Goal: Transaction & Acquisition: Purchase product/service

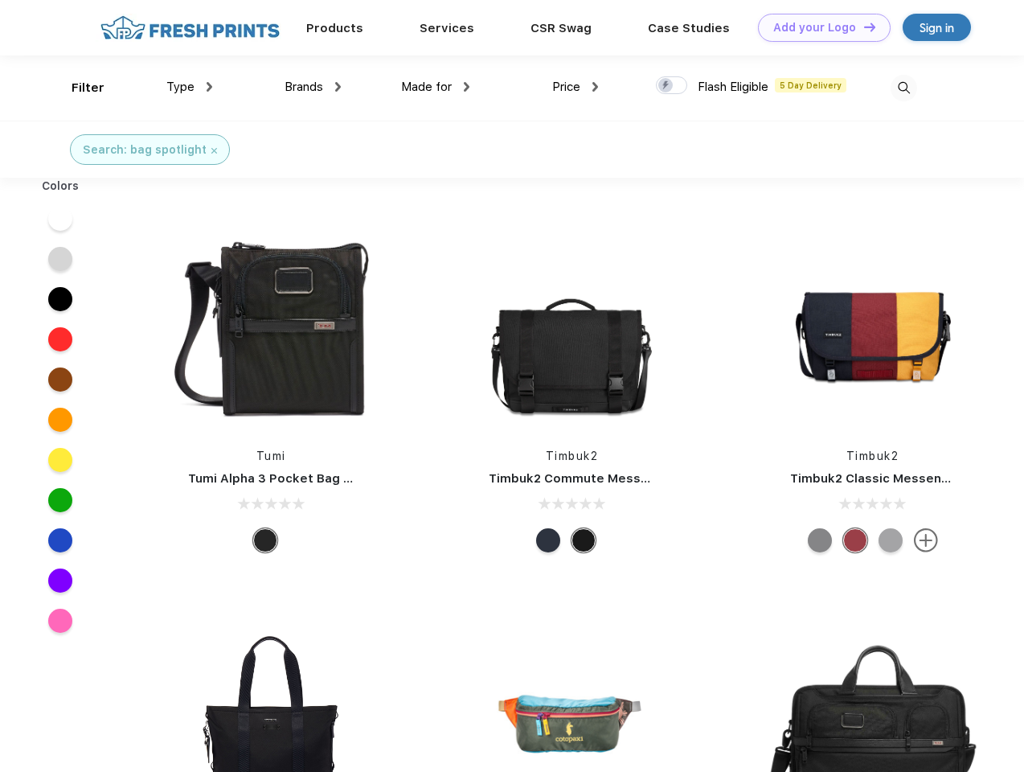
click at [819, 27] on link "Add your Logo Design Tool" at bounding box center [824, 28] width 133 height 28
click at [0, 0] on div "Design Tool" at bounding box center [0, 0] width 0 height 0
click at [863, 27] on link "Add your Logo Design Tool" at bounding box center [824, 28] width 133 height 28
click at [77, 88] on div "Filter" at bounding box center [88, 88] width 33 height 18
click at [190, 87] on span "Type" at bounding box center [180, 87] width 28 height 14
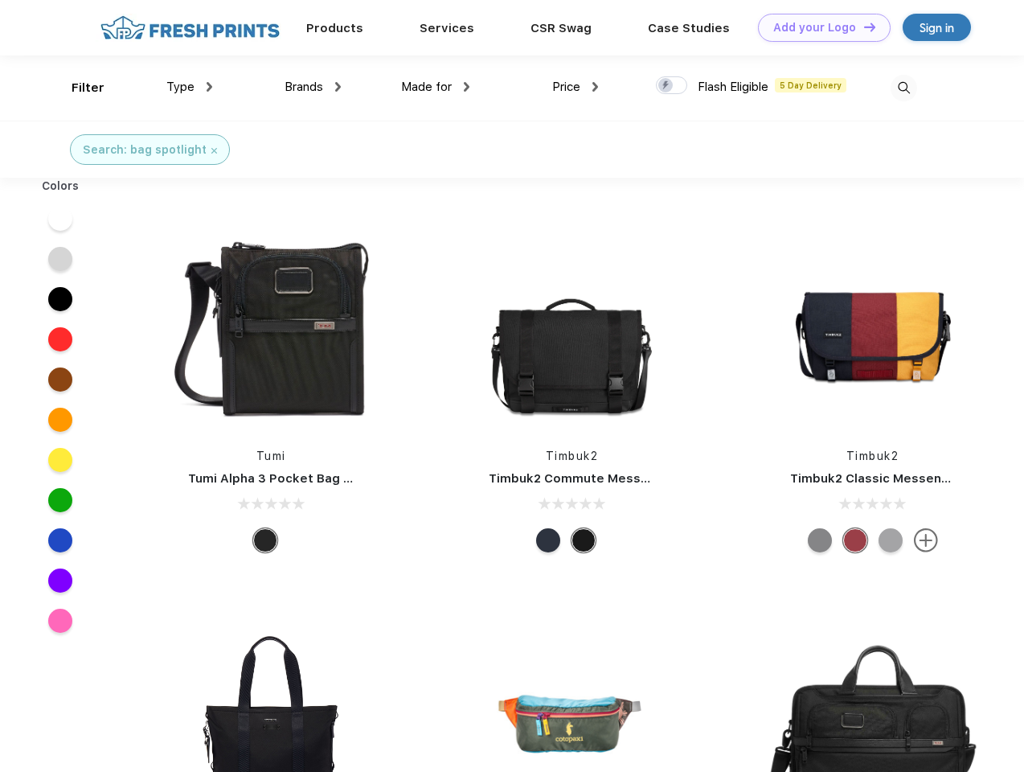
click at [313, 87] on span "Brands" at bounding box center [304, 87] width 39 height 14
click at [436, 87] on span "Made for" at bounding box center [426, 87] width 51 height 14
click at [576, 87] on span "Price" at bounding box center [566, 87] width 28 height 14
click at [672, 86] on div at bounding box center [671, 85] width 31 height 18
click at [667, 86] on input "checkbox" at bounding box center [661, 81] width 10 height 10
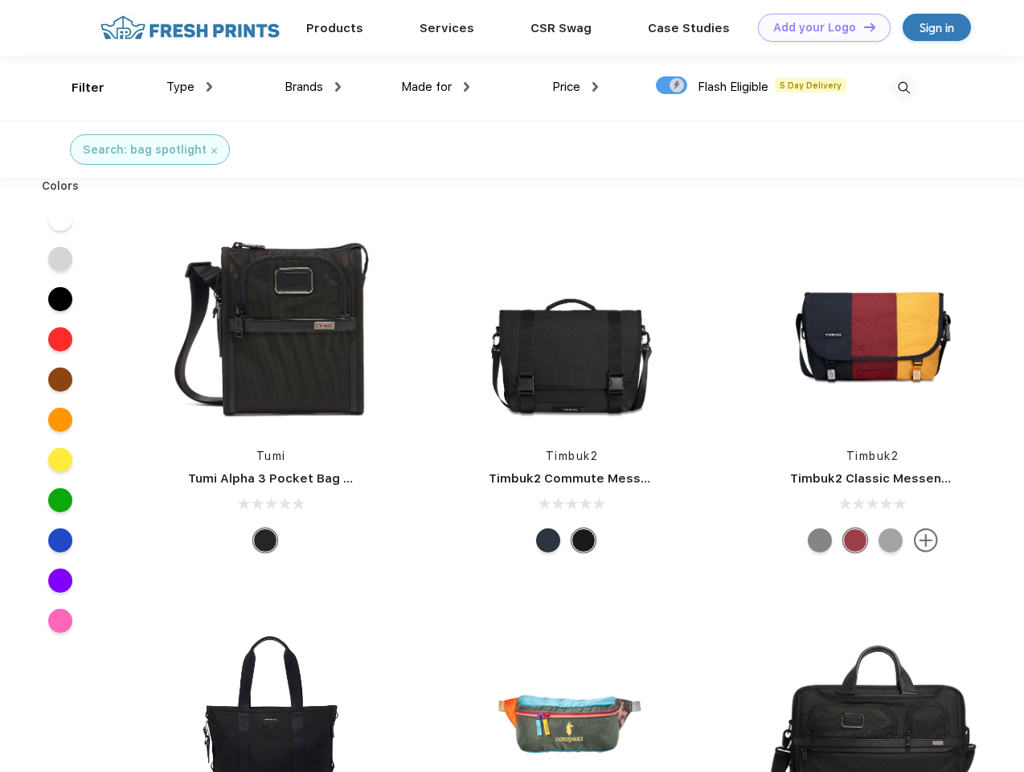
click at [904, 88] on img at bounding box center [904, 88] width 27 height 27
